Goal: Task Accomplishment & Management: Complete application form

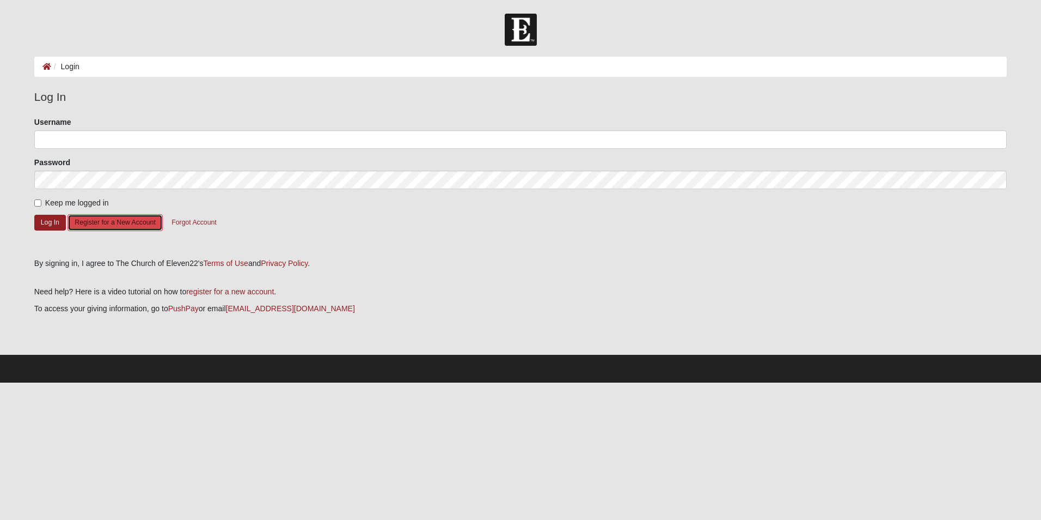
click at [112, 225] on button "Register for a New Account" at bounding box center [115, 222] width 95 height 17
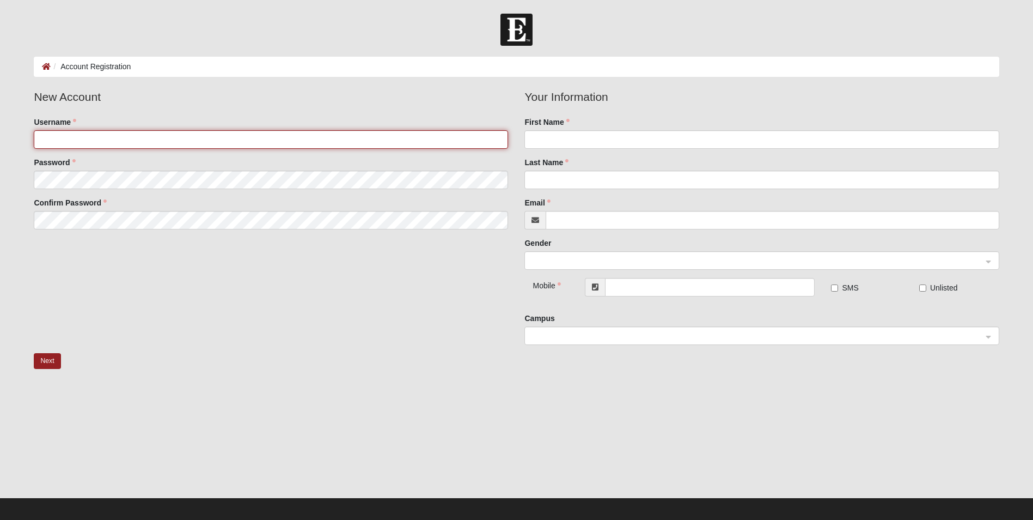
click at [80, 139] on input "Username" at bounding box center [271, 139] width 474 height 19
type input "Gauntt"
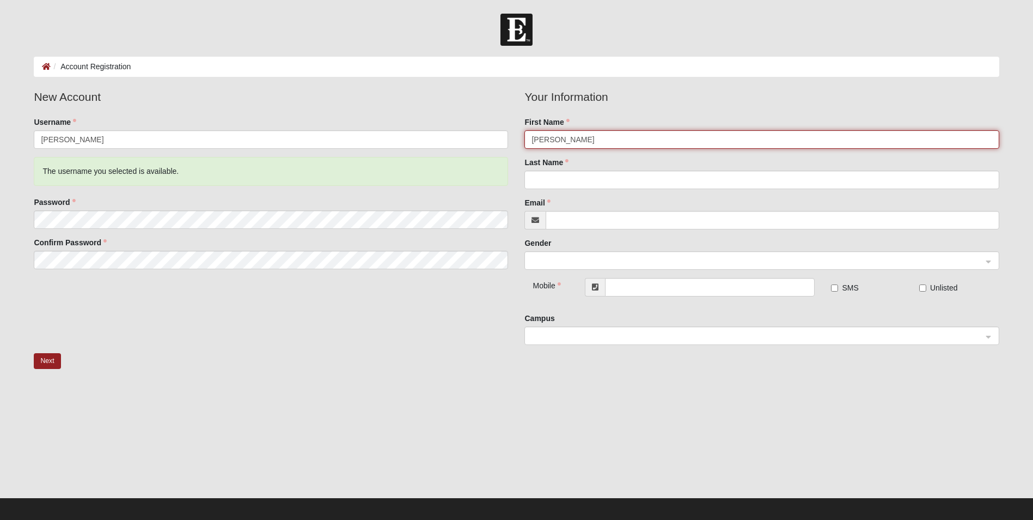
type input "Kristie"
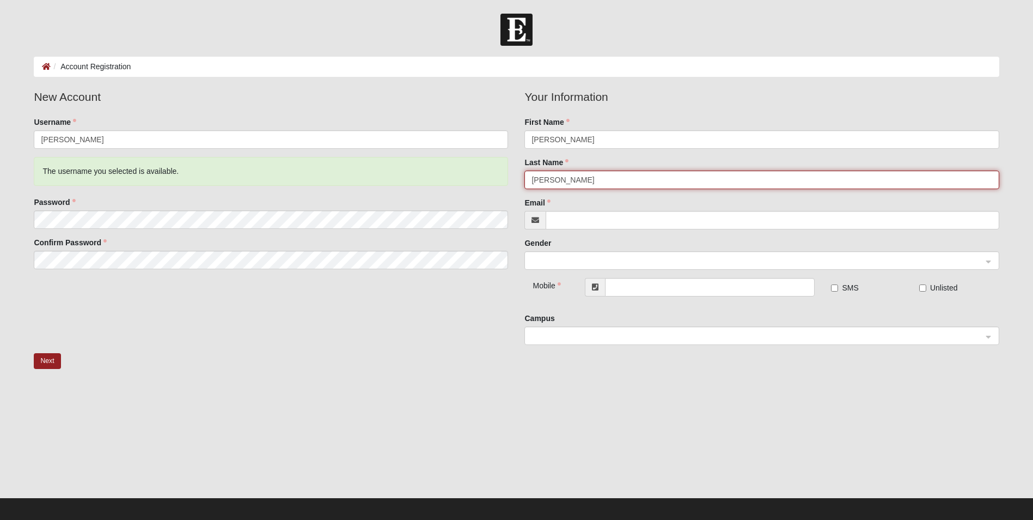
type input "Gauntt"
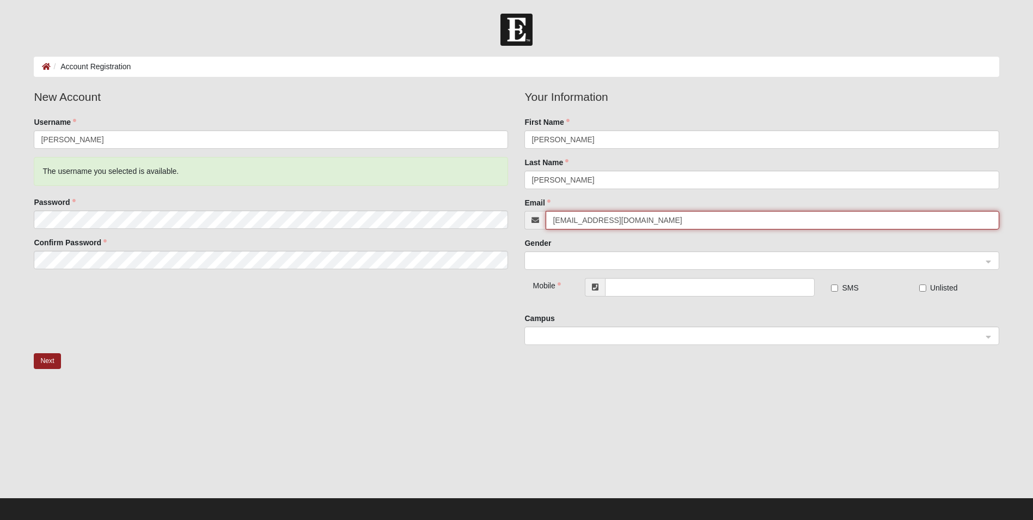
type input "[EMAIL_ADDRESS][DOMAIN_NAME]"
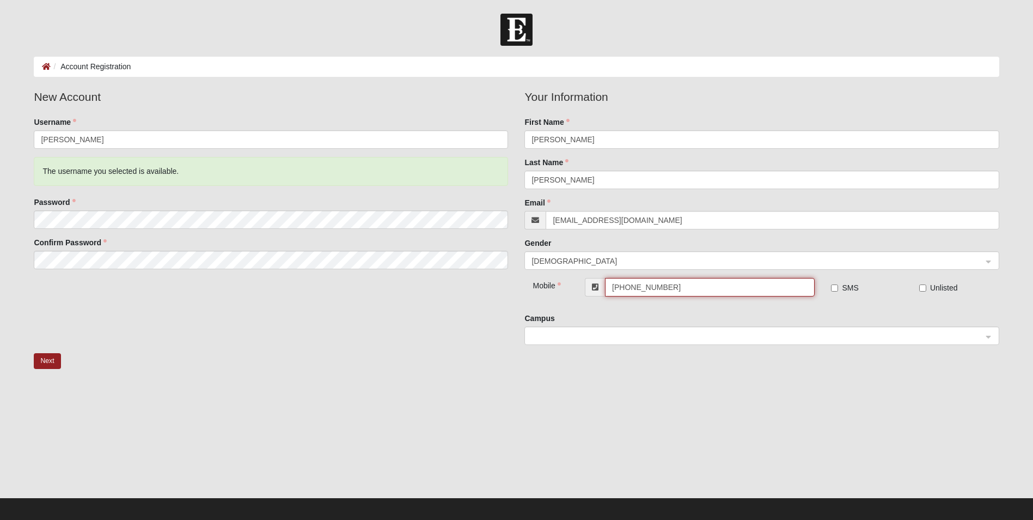
type input "[PHONE_NUMBER]"
click at [836, 287] on input "SMS" at bounding box center [834, 287] width 7 height 7
checkbox input "true"
click at [823, 339] on span at bounding box center [757, 336] width 450 height 12
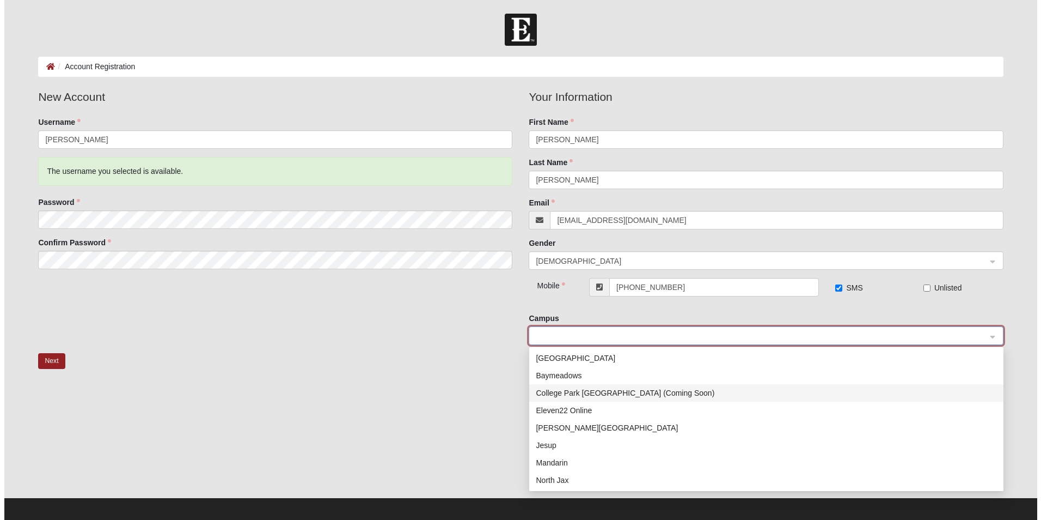
scroll to position [109, 0]
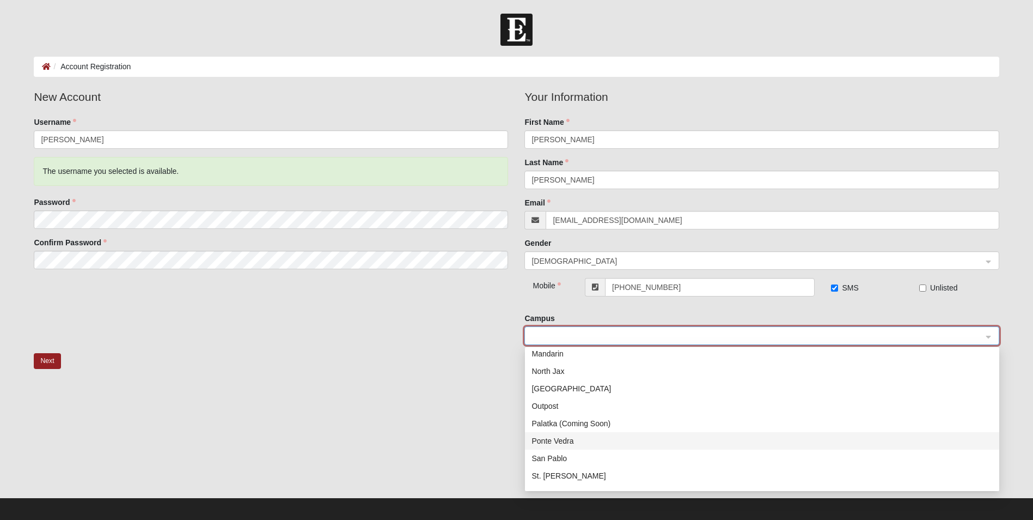
drag, startPoint x: 585, startPoint y: 446, endPoint x: 531, endPoint y: 434, distance: 55.2
click at [585, 446] on div "Ponte Vedra" at bounding box center [762, 441] width 461 height 12
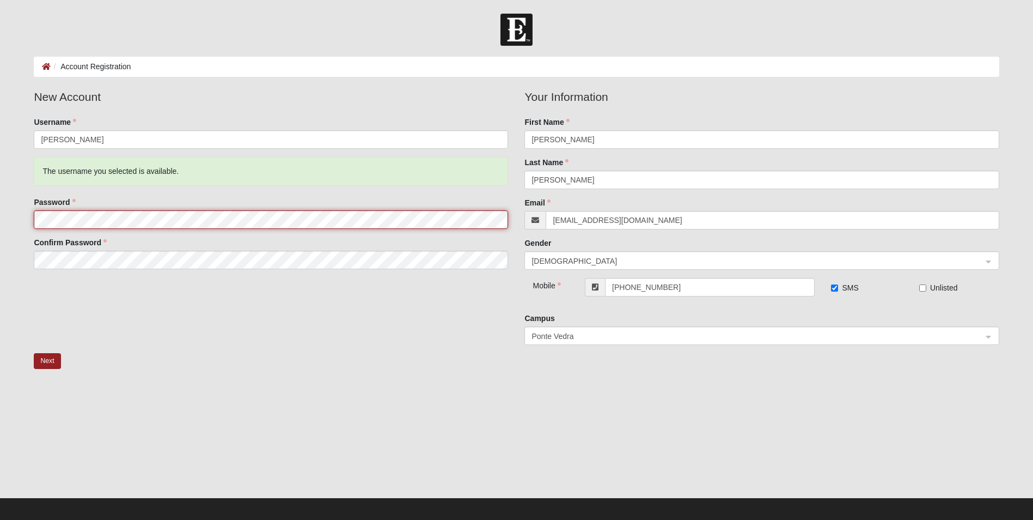
click at [10, 203] on form "Log In Account Registration Account Registration Error Please correct the follo…" at bounding box center [516, 270] width 1033 height 512
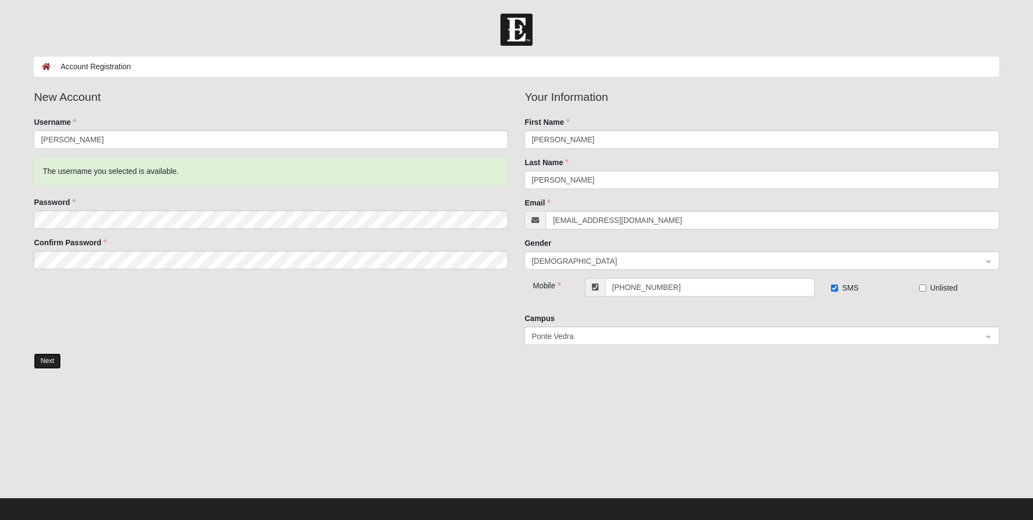
click at [52, 359] on button "Next" at bounding box center [47, 361] width 27 height 16
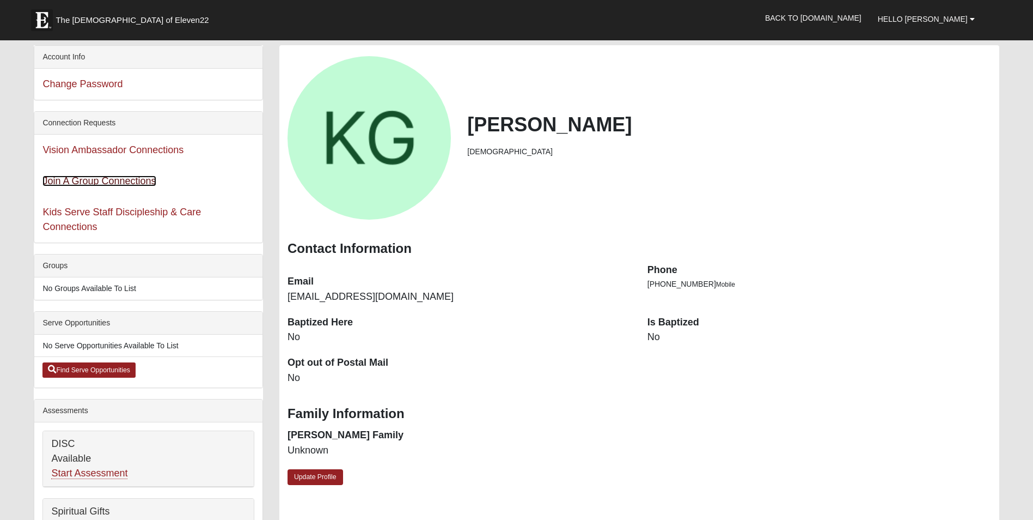
click at [89, 180] on link "Join A Group Connections" at bounding box center [98, 180] width 113 height 11
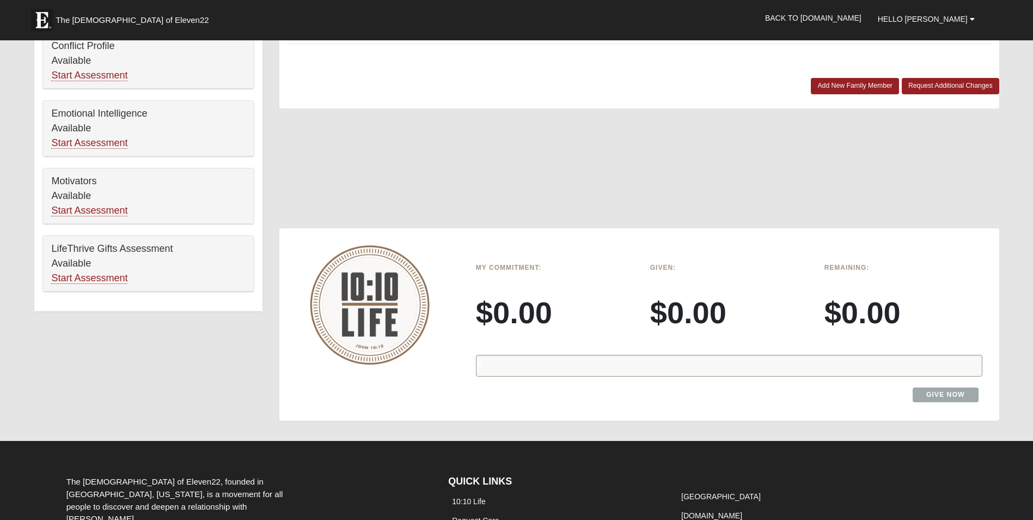
scroll to position [545, 0]
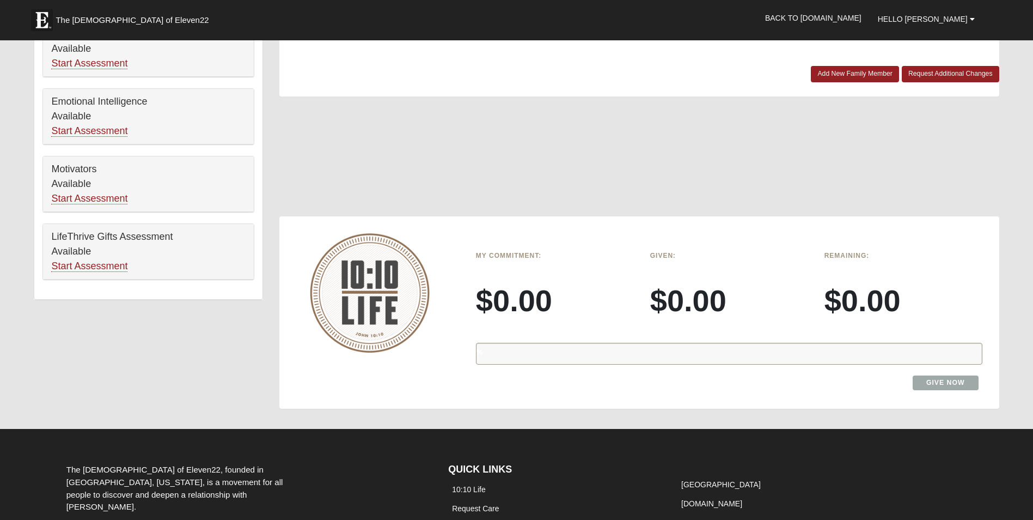
click at [505, 350] on div "%" at bounding box center [729, 354] width 507 height 22
click at [499, 288] on h3 "$0.00" at bounding box center [555, 300] width 158 height 36
drag, startPoint x: 604, startPoint y: 353, endPoint x: 675, endPoint y: 356, distance: 70.9
click at [606, 353] on div "%" at bounding box center [729, 354] width 507 height 22
click at [949, 380] on link "Give Now" at bounding box center [946, 382] width 66 height 15
